Goal: Task Accomplishment & Management: Complete application form

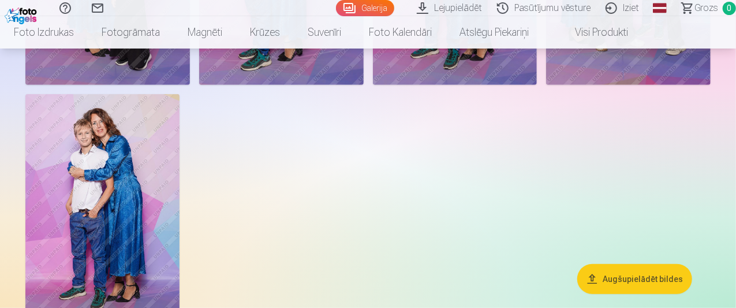
scroll to position [519, 0]
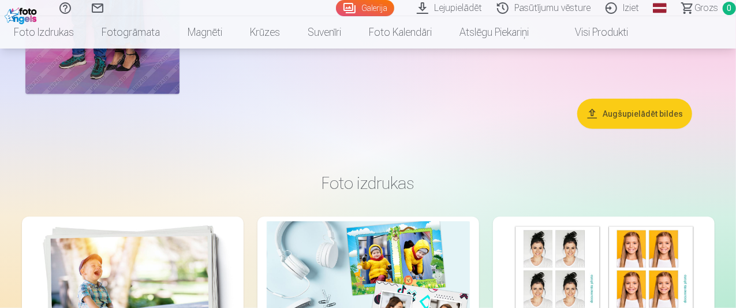
click at [619, 12] on link "Iziet" at bounding box center [623, 8] width 48 height 16
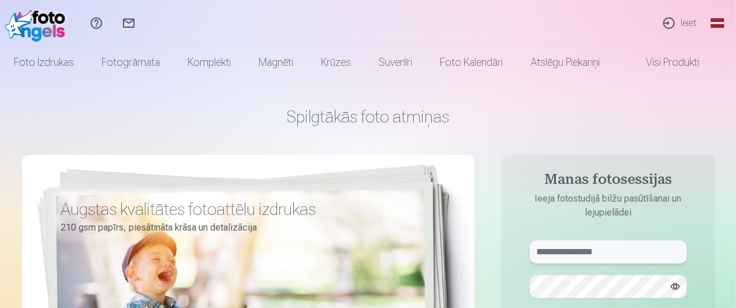
click at [599, 255] on input "text" at bounding box center [608, 251] width 157 height 23
type input "**********"
